Goal: Task Accomplishment & Management: Manage account settings

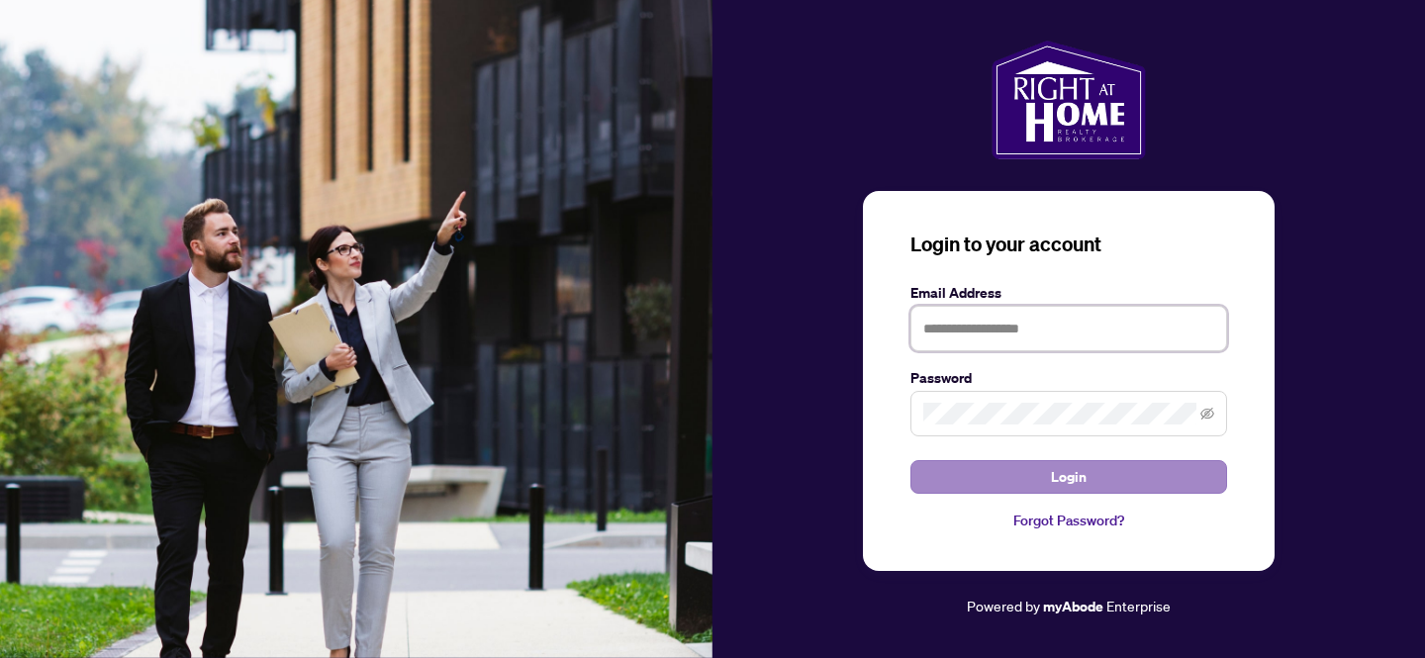
type input "**********"
click at [1031, 480] on button "Login" at bounding box center [1069, 477] width 317 height 34
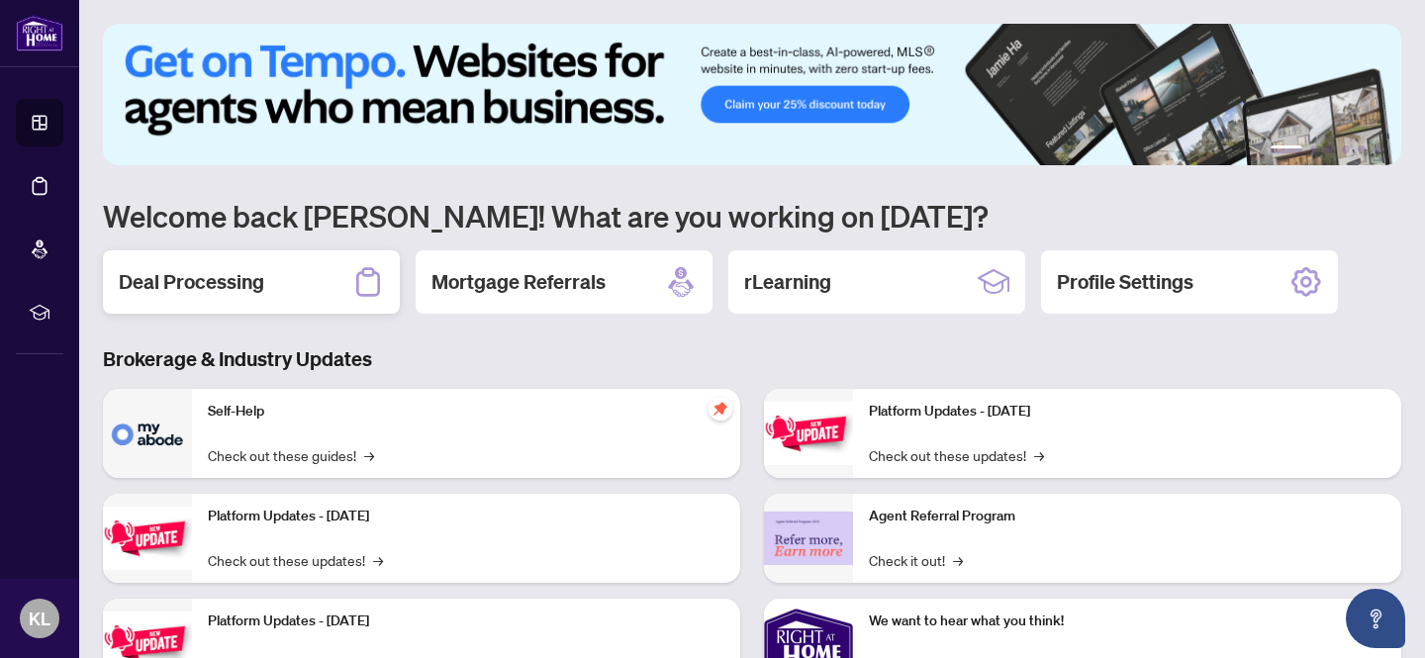
click at [241, 285] on h2 "Deal Processing" at bounding box center [191, 282] width 145 height 28
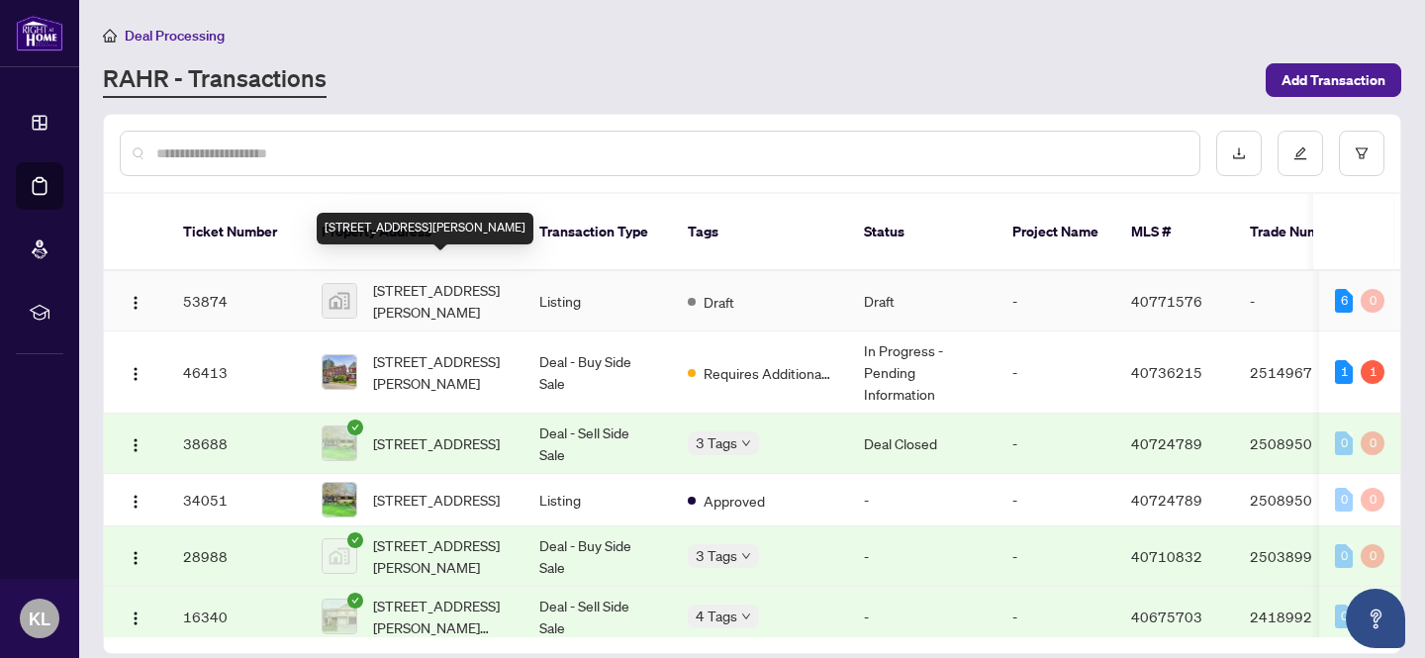
click at [434, 280] on span "[STREET_ADDRESS][PERSON_NAME]" at bounding box center [440, 301] width 135 height 44
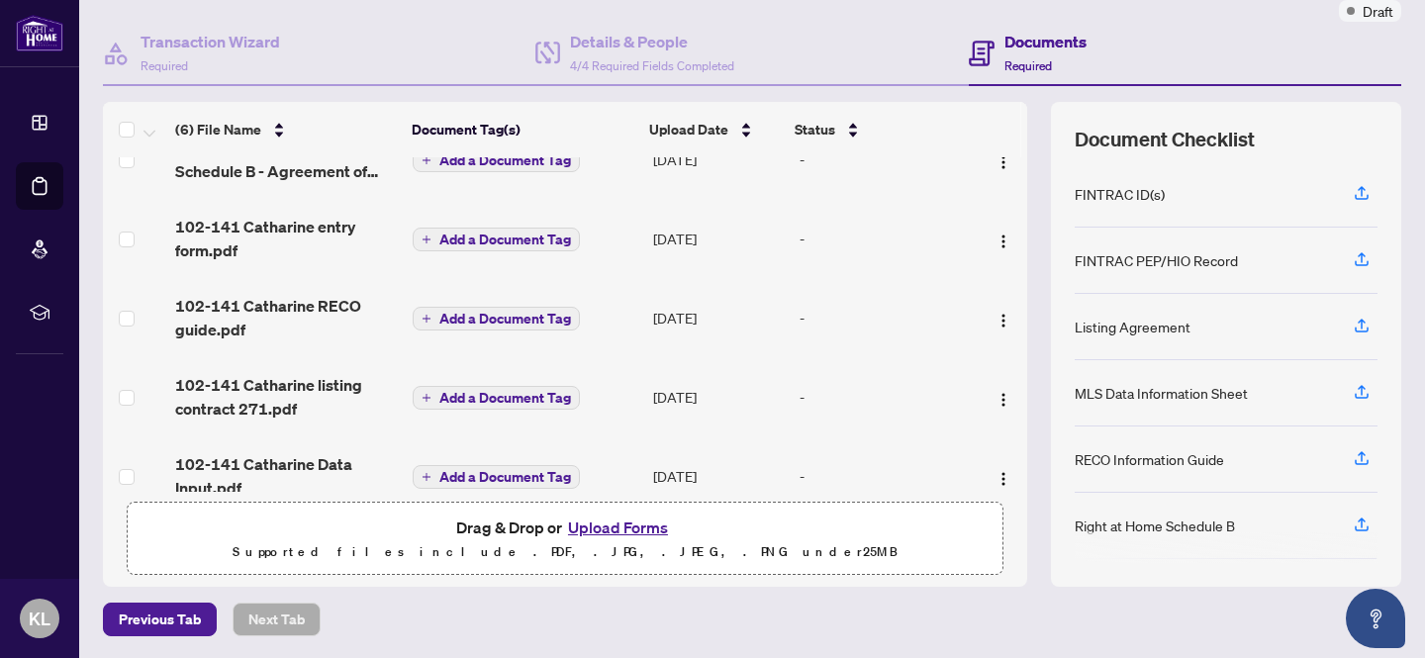
scroll to position [132, 0]
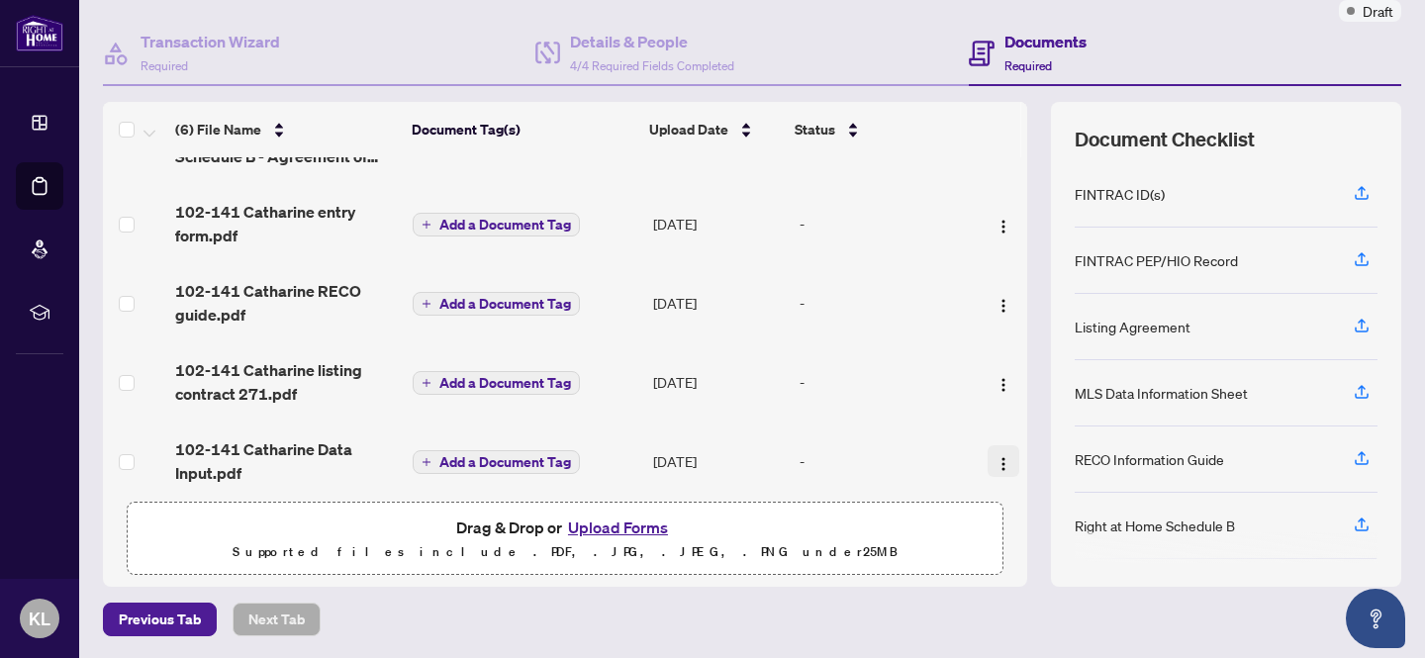
click at [997, 456] on img "button" at bounding box center [1004, 464] width 16 height 16
click at [291, 437] on span "102-141 Catharine Data Input.pdf" at bounding box center [286, 461] width 222 height 48
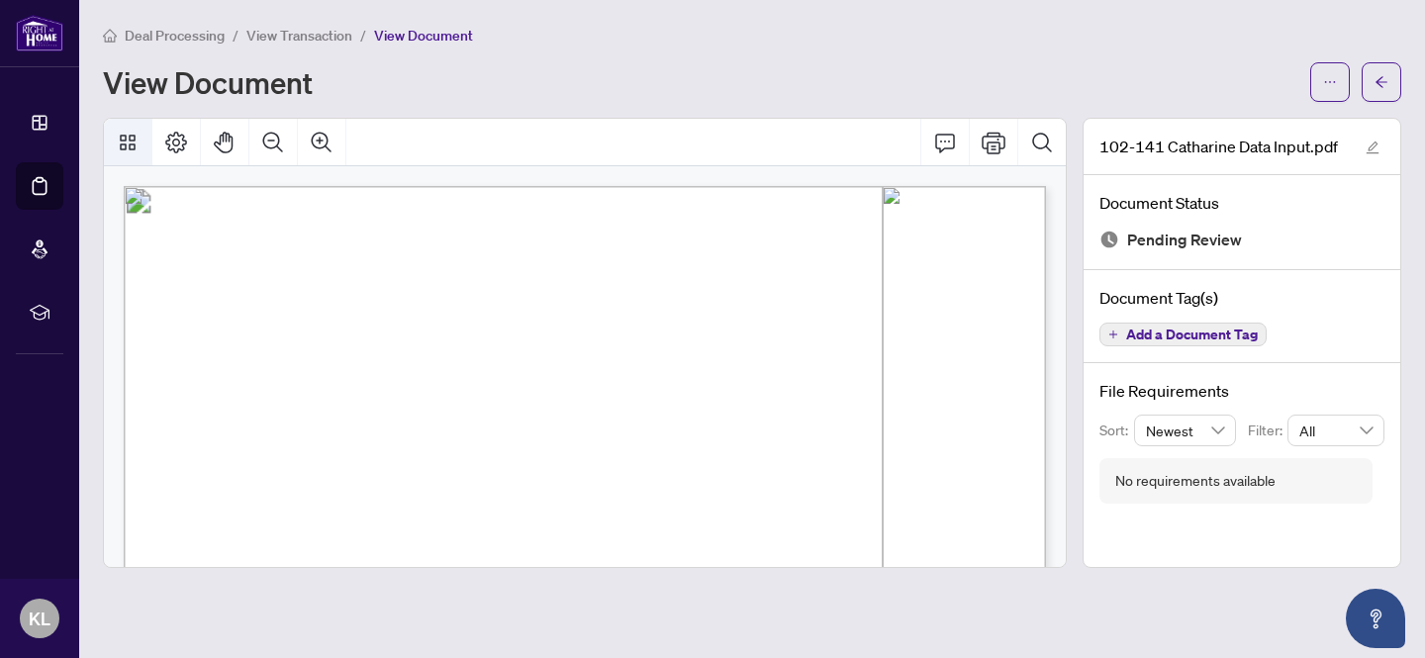
click at [129, 144] on icon "Thumbnails" at bounding box center [128, 143] width 16 height 16
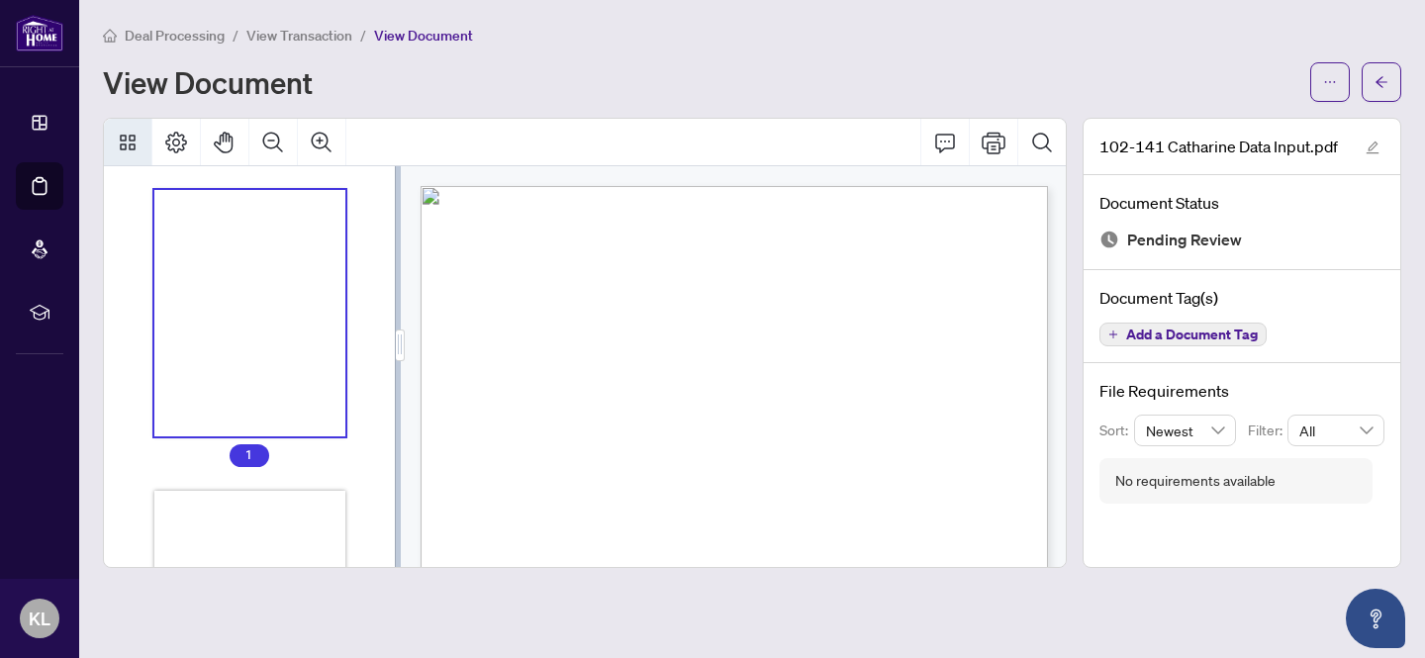
click at [129, 144] on icon "Thumbnails" at bounding box center [128, 143] width 16 height 16
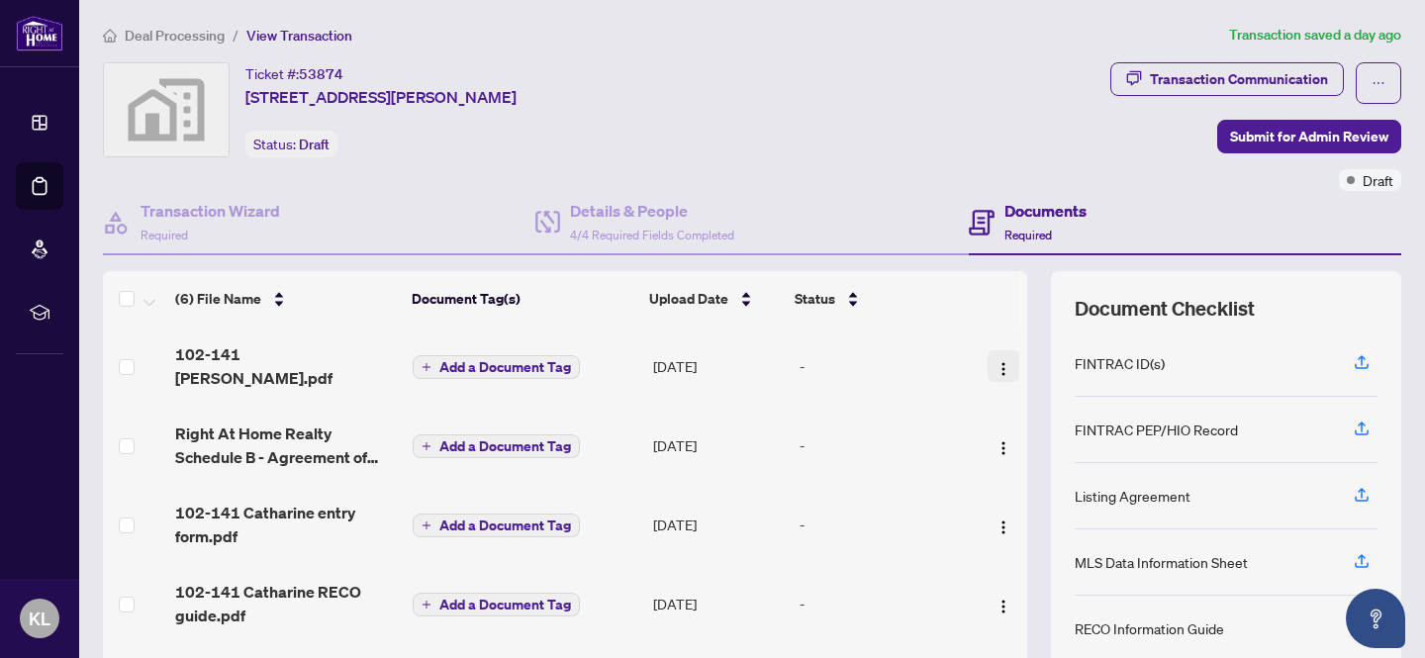
click at [1003, 361] on img "button" at bounding box center [1004, 369] width 16 height 16
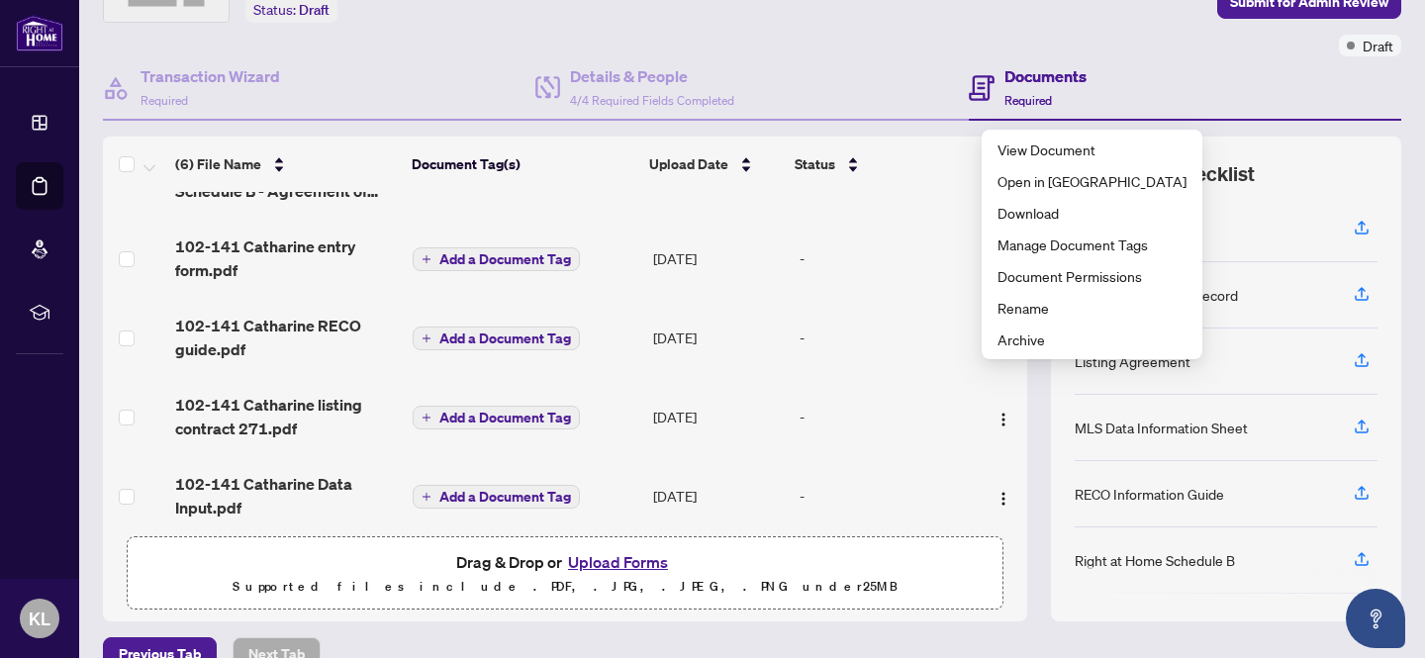
scroll to position [169, 0]
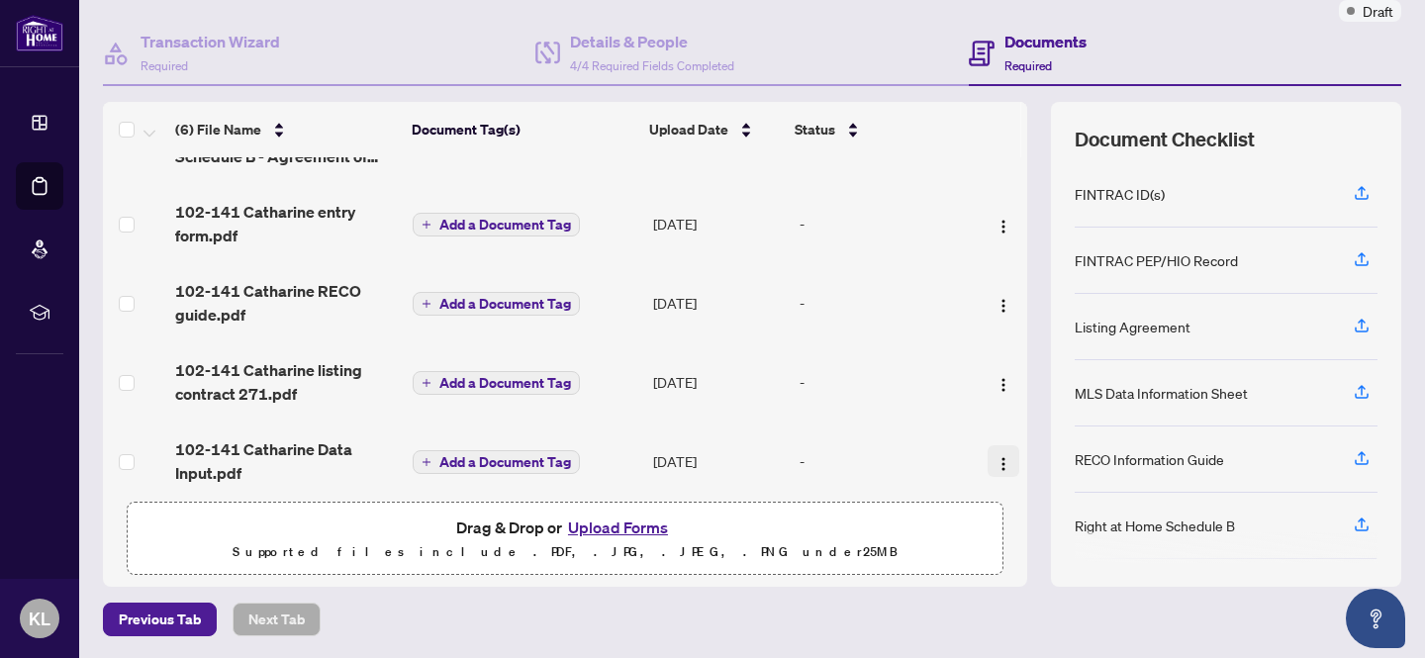
click at [996, 456] on img "button" at bounding box center [1004, 464] width 16 height 16
click at [926, 450] on div "-" at bounding box center [883, 461] width 167 height 22
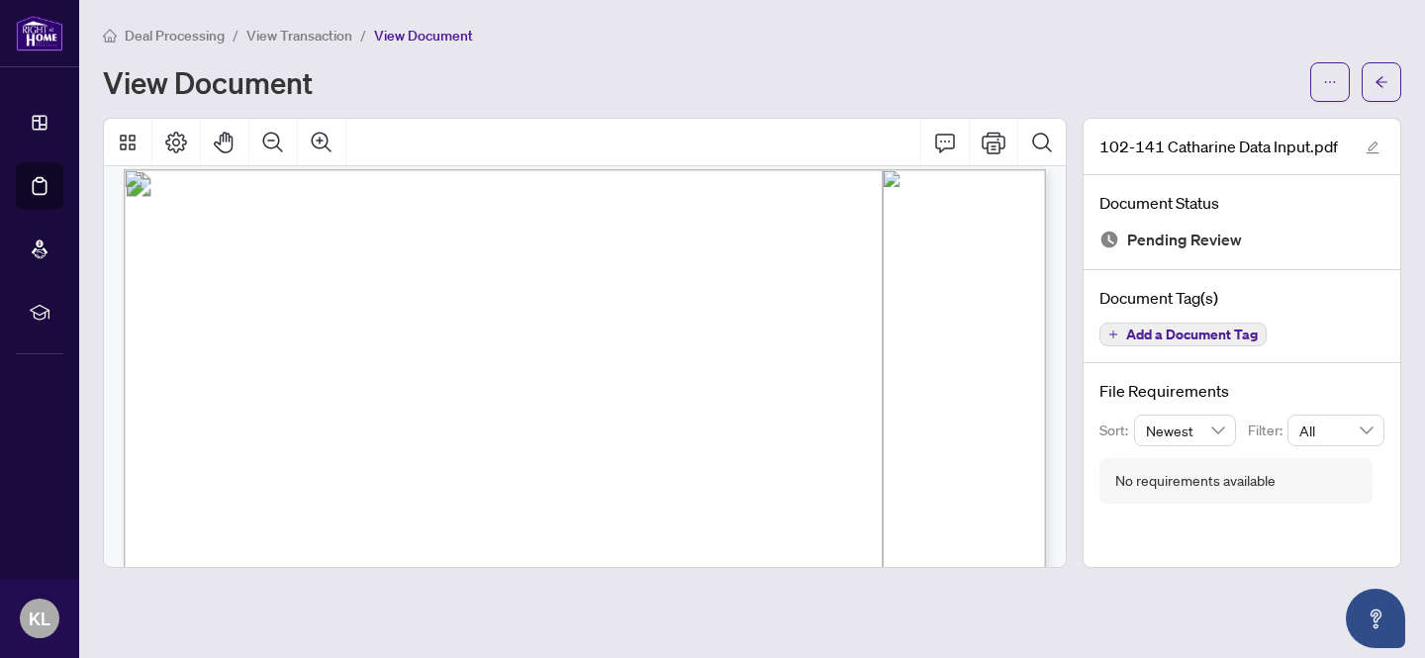
scroll to position [18, 0]
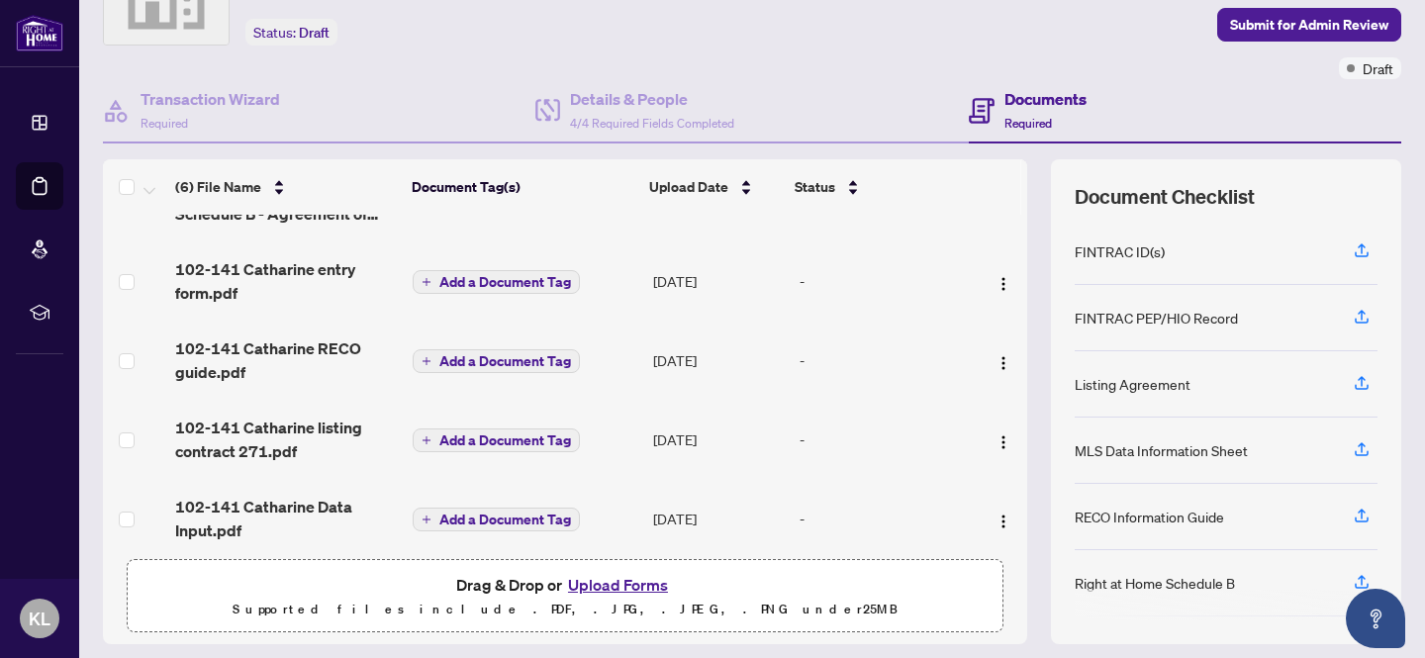
scroll to position [169, 0]
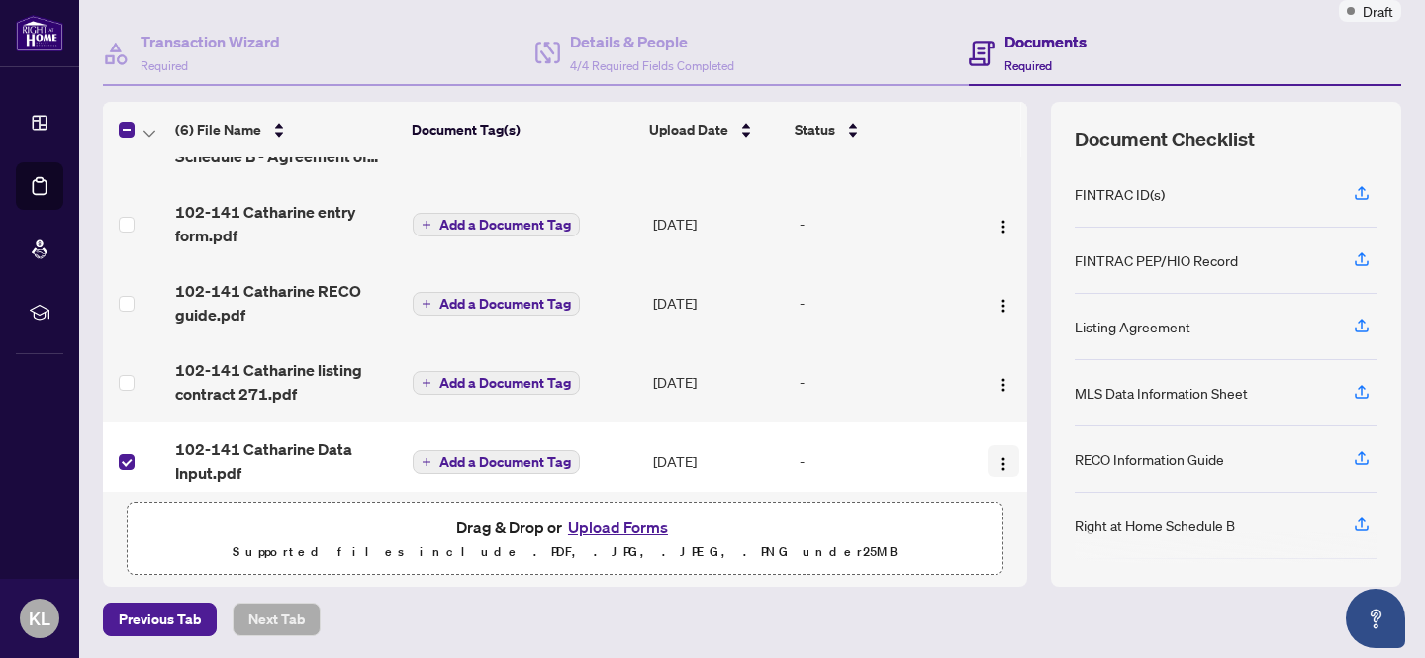
click at [1001, 456] on img "button" at bounding box center [1004, 464] width 16 height 16
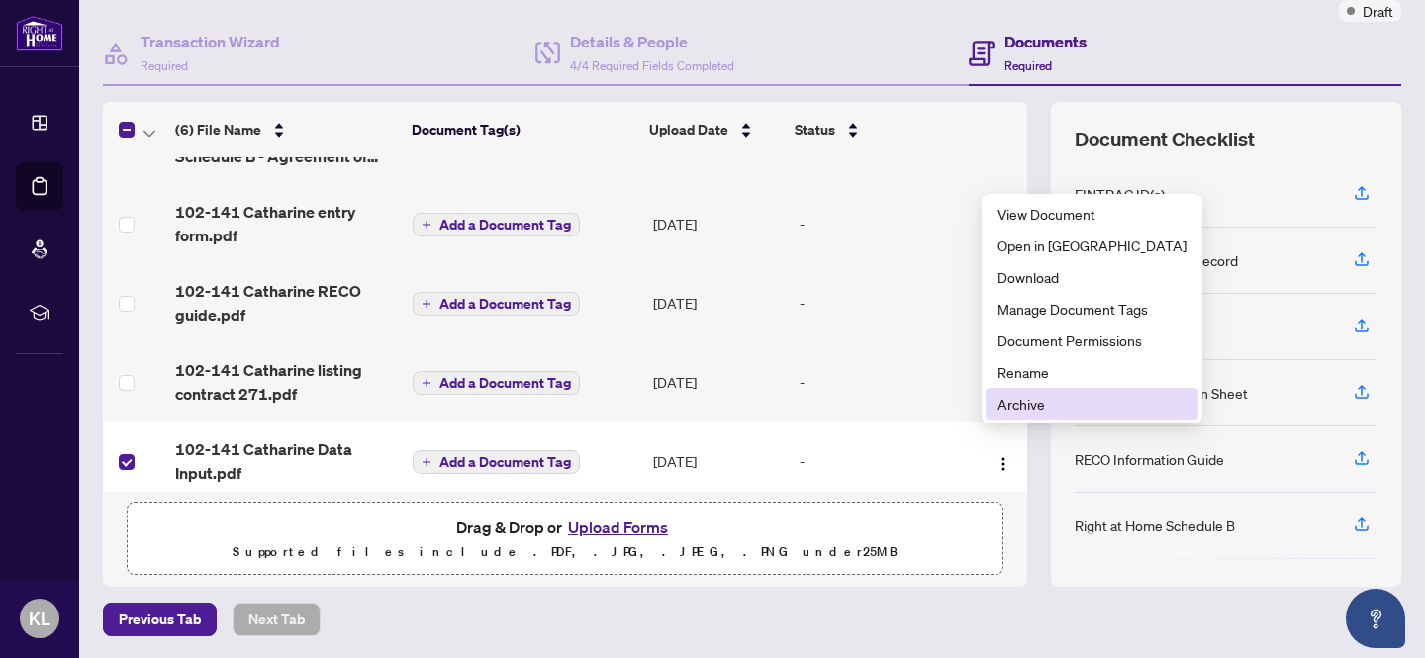
click at [1020, 405] on span "Archive" at bounding box center [1092, 404] width 189 height 22
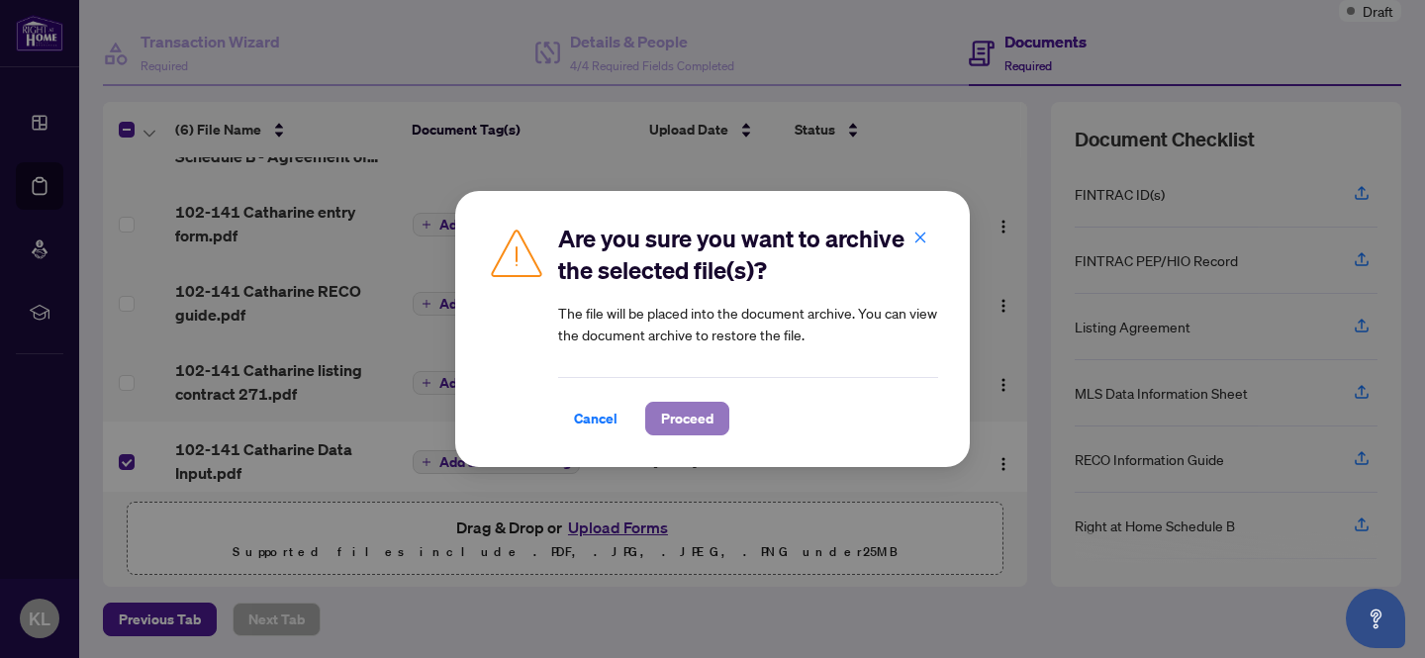
click at [679, 415] on span "Proceed" at bounding box center [687, 419] width 52 height 32
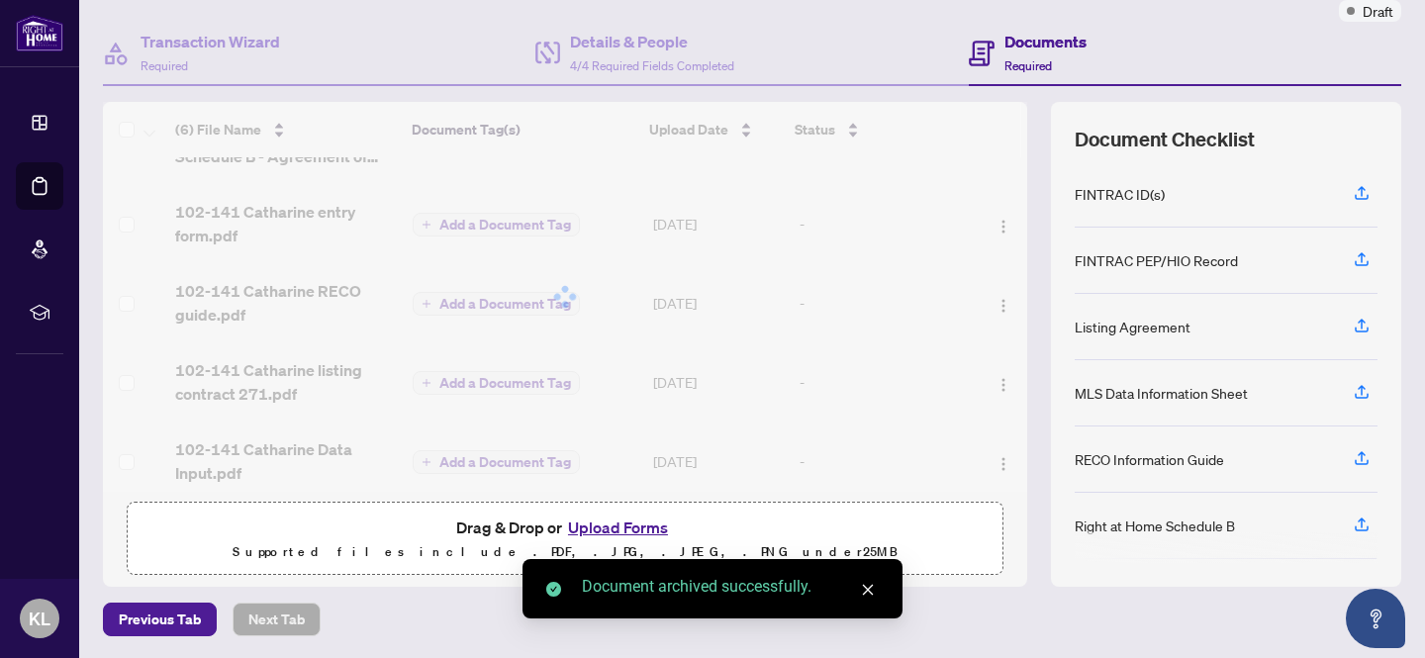
scroll to position [52, 0]
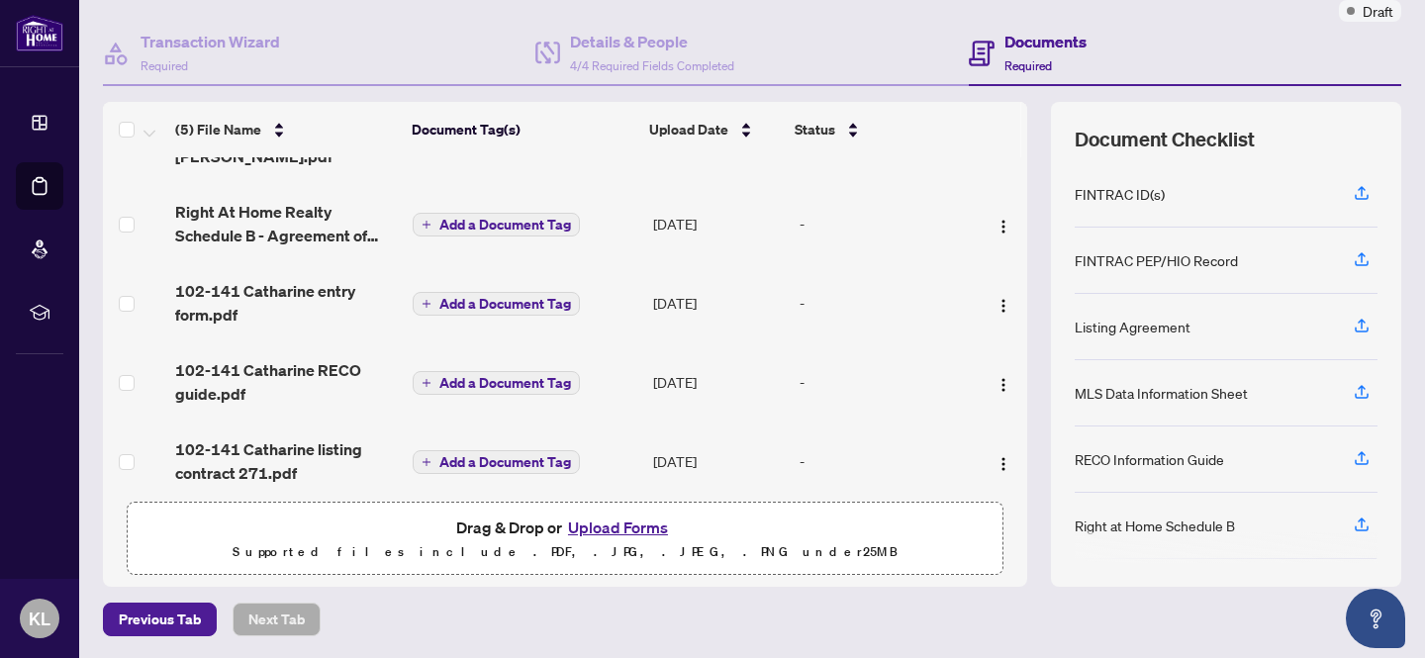
click at [630, 529] on button "Upload Forms" at bounding box center [618, 528] width 112 height 26
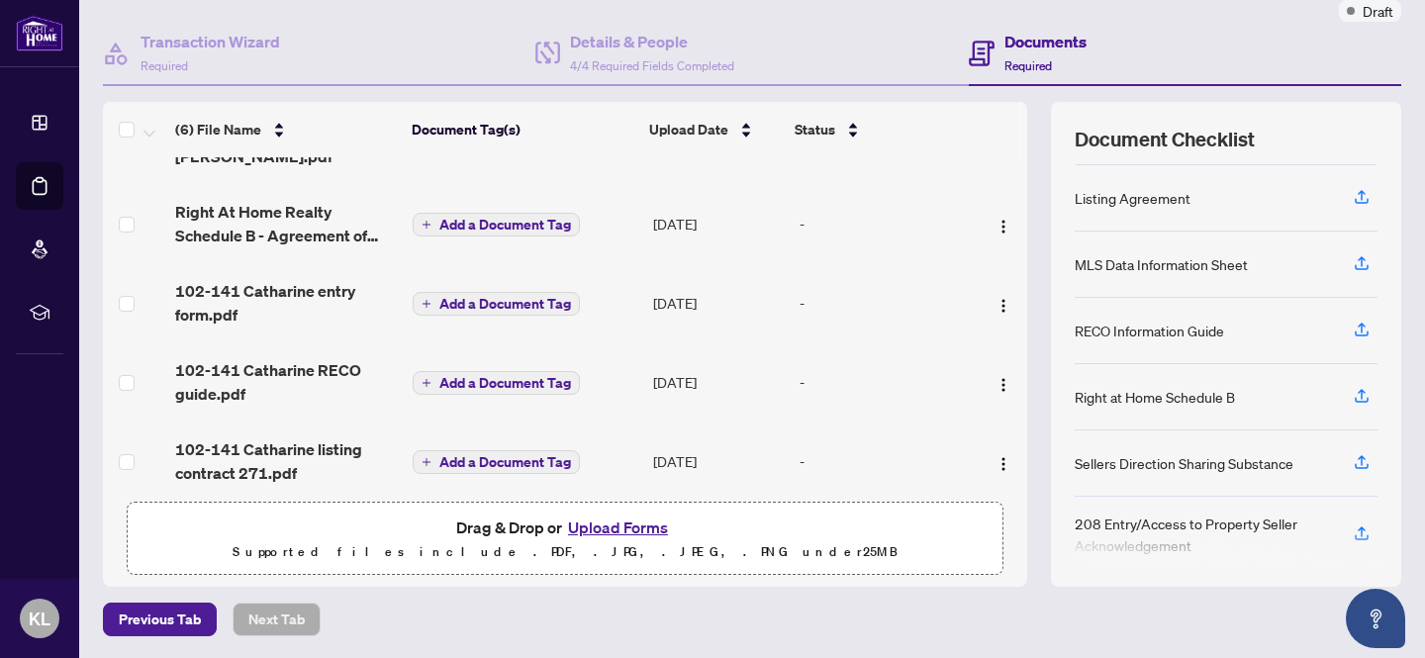
scroll to position [133, 0]
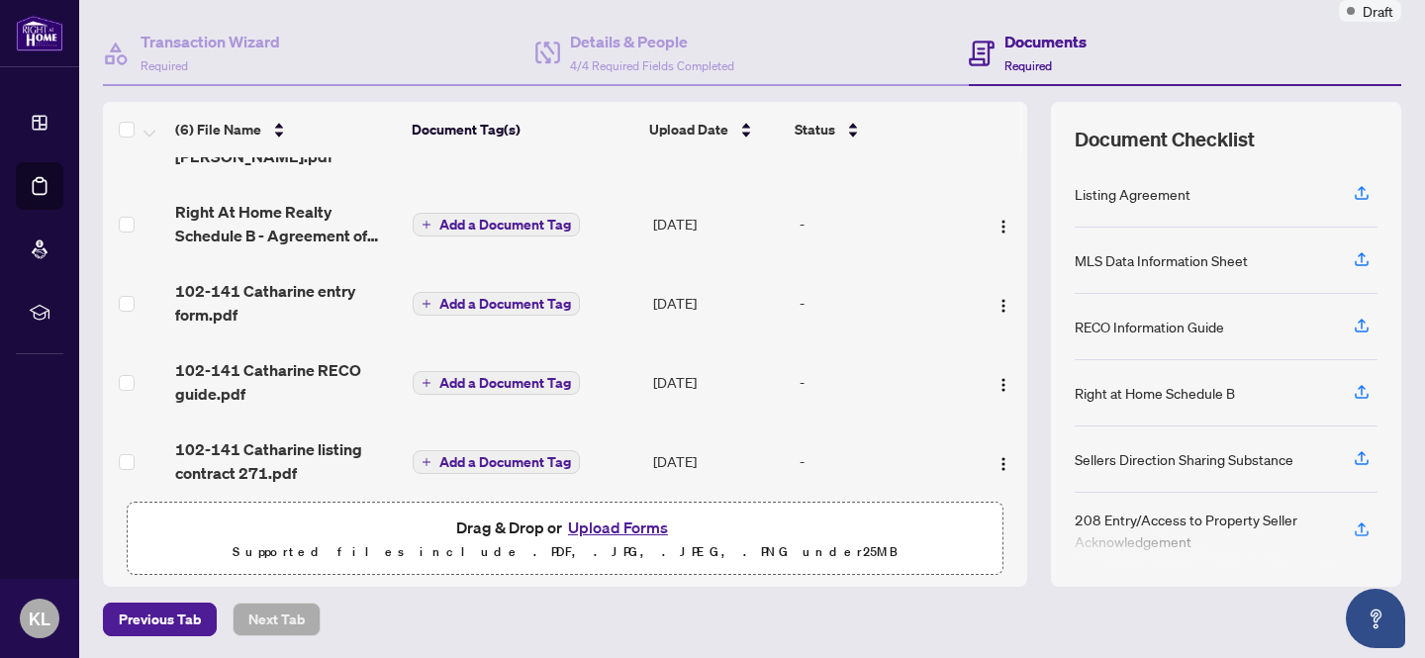
scroll to position [16, 0]
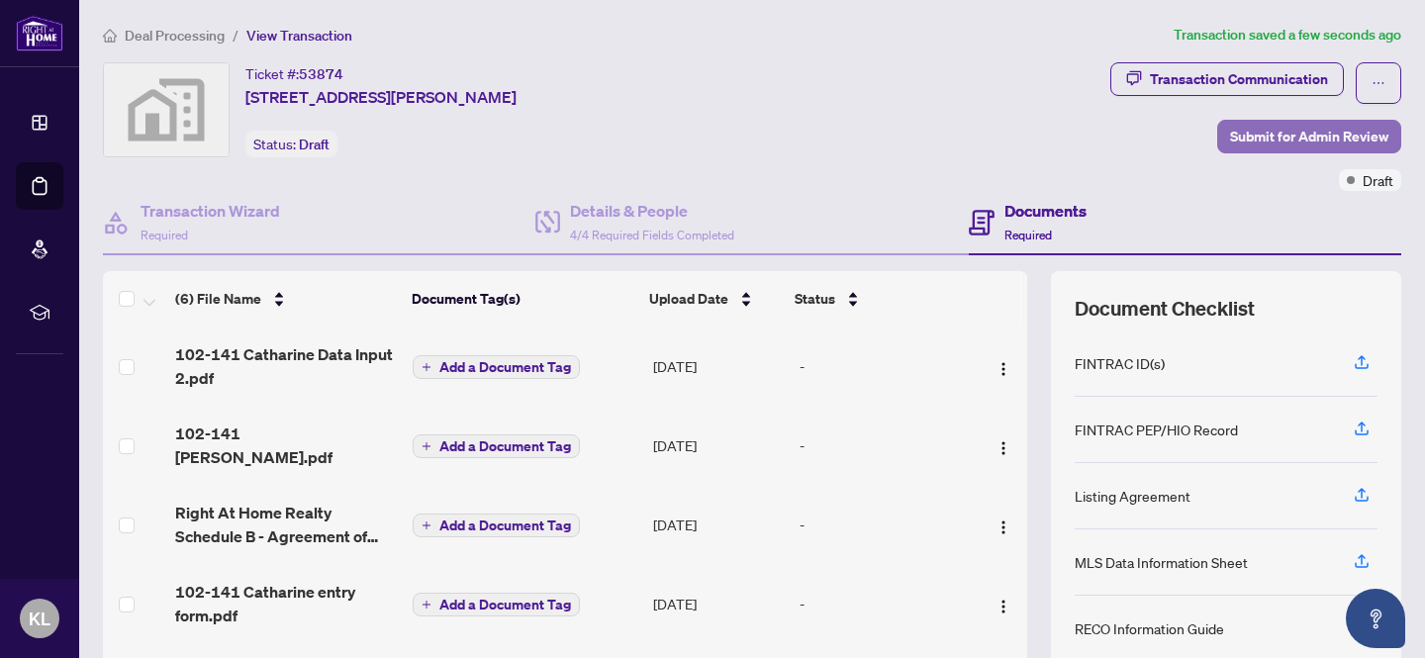
click at [1325, 137] on span "Submit for Admin Review" at bounding box center [1309, 137] width 158 height 32
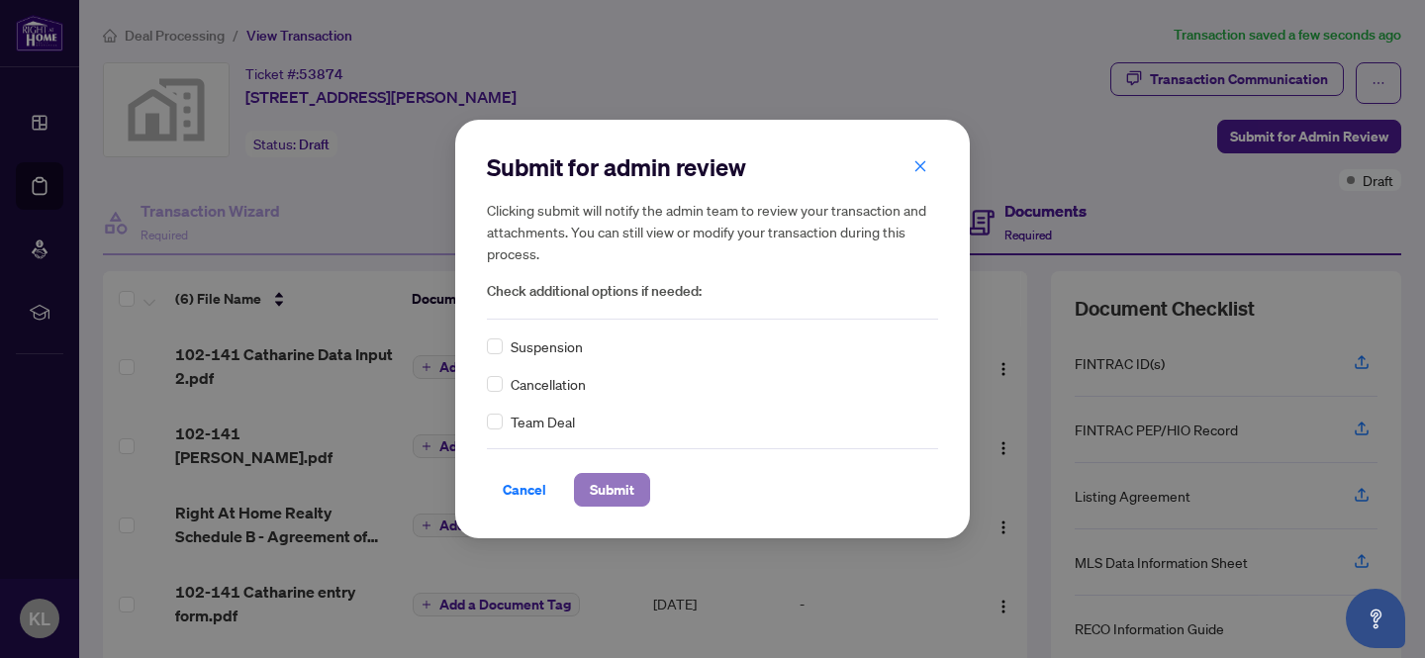
click at [614, 494] on span "Submit" at bounding box center [612, 490] width 45 height 32
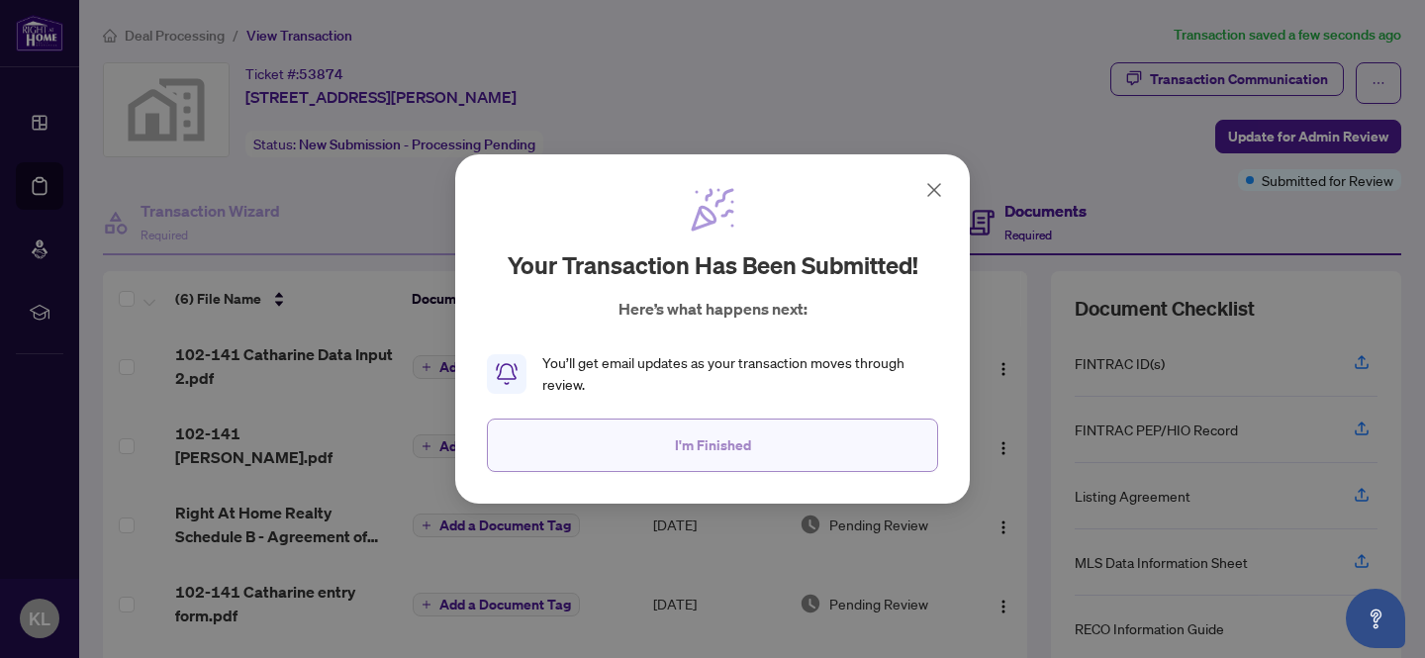
click at [741, 438] on span "I'm Finished" at bounding box center [713, 446] width 76 height 32
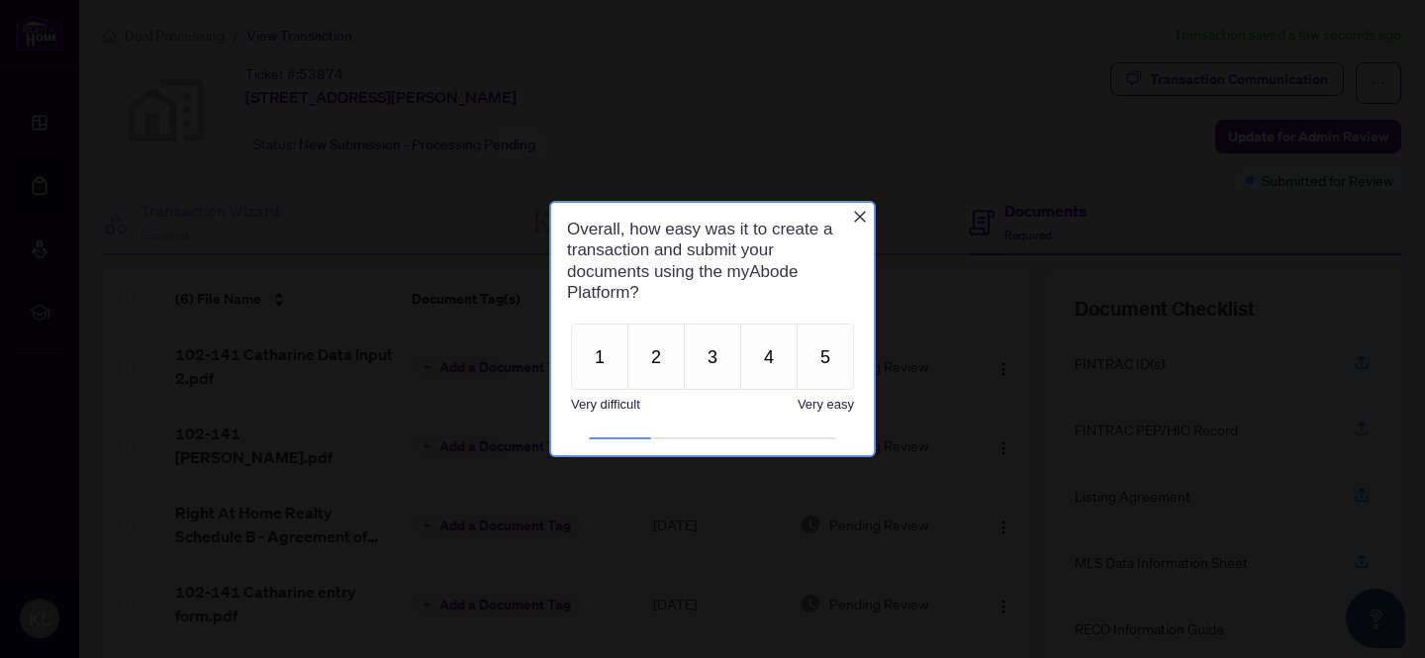
click at [859, 212] on icon "Close button" at bounding box center [860, 217] width 16 height 16
